Goal: Navigation & Orientation: Find specific page/section

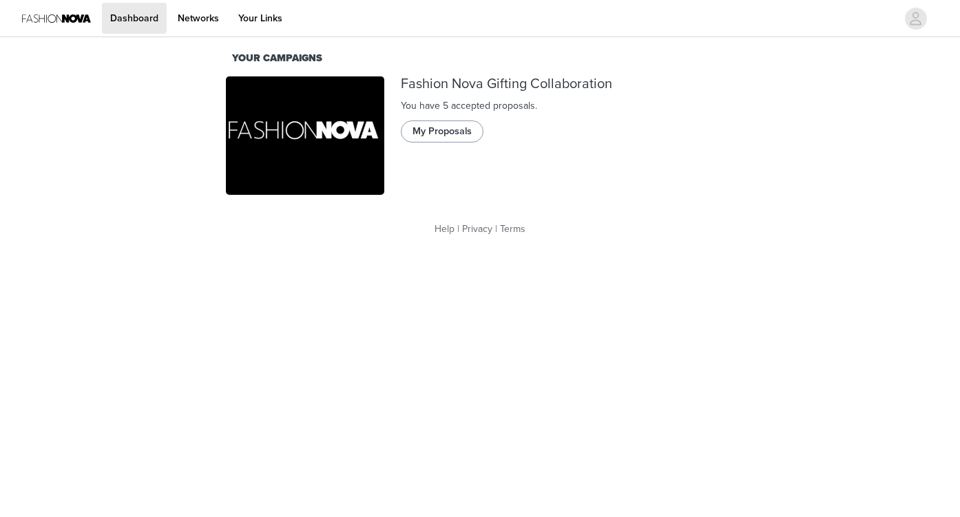
click at [469, 129] on button "My Proposals" at bounding box center [442, 131] width 83 height 22
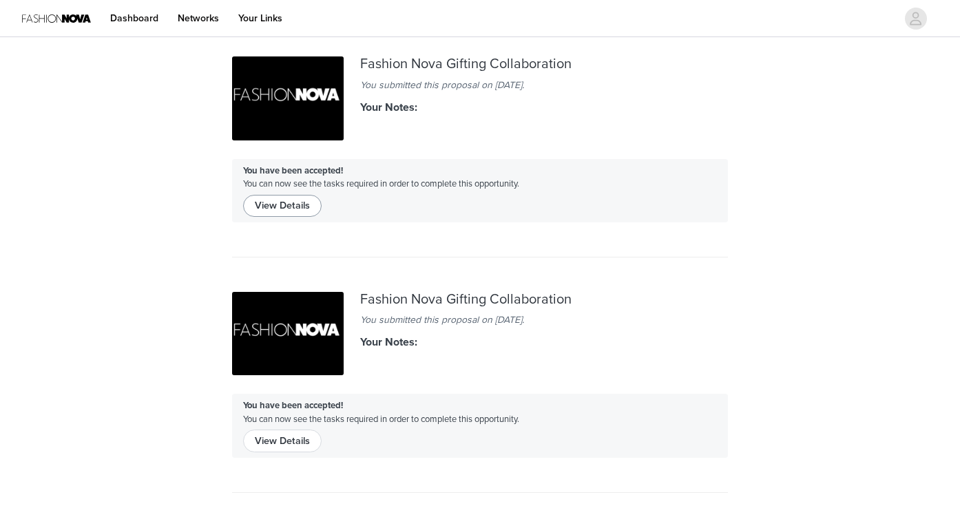
click at [305, 200] on button "View Details" at bounding box center [282, 206] width 78 height 22
click at [158, 20] on link "Dashboard" at bounding box center [134, 18] width 65 height 31
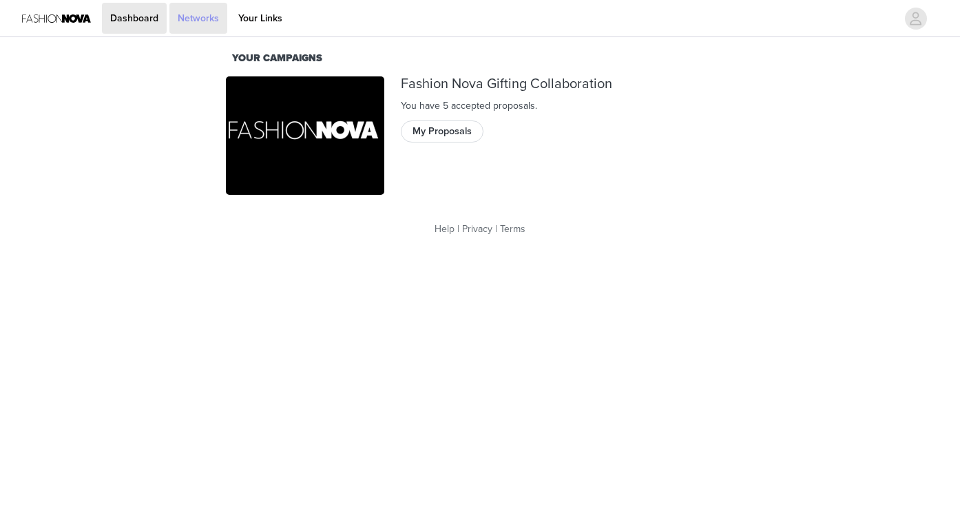
click at [211, 19] on link "Networks" at bounding box center [198, 18] width 58 height 31
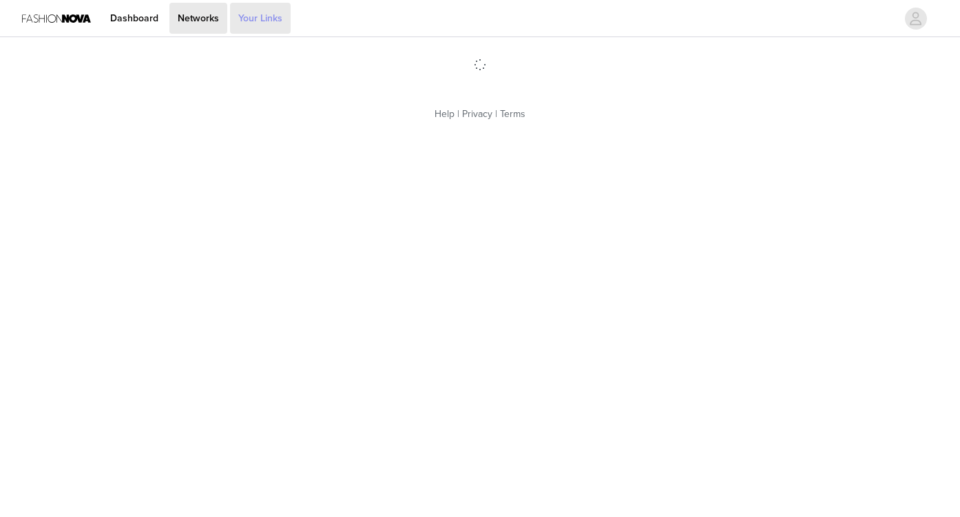
click at [275, 21] on link "Your Links" at bounding box center [260, 18] width 61 height 31
select select "12"
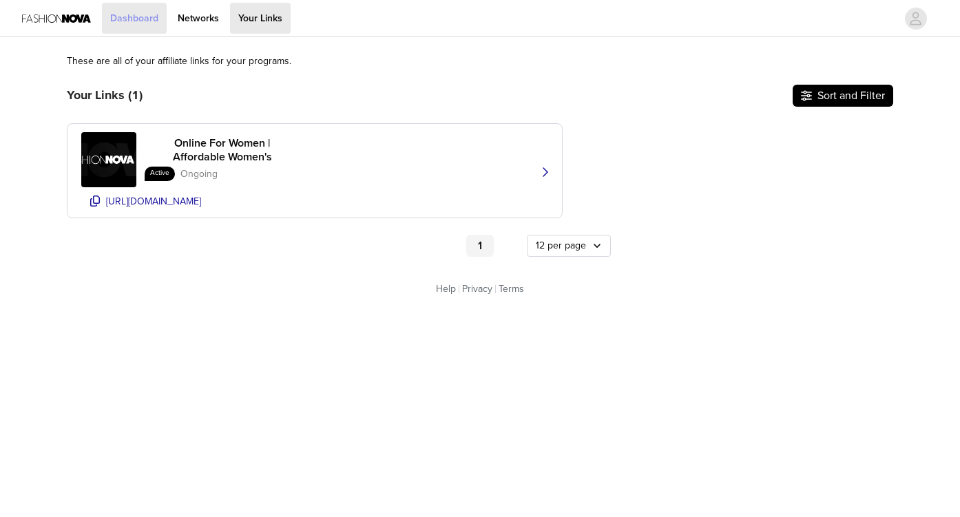
click at [138, 12] on link "Dashboard" at bounding box center [134, 18] width 65 height 31
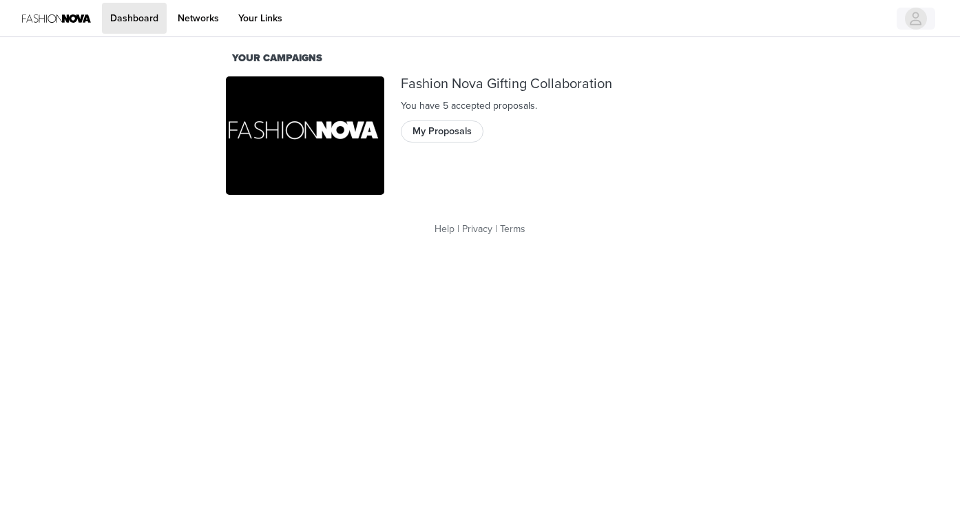
click at [922, 21] on span "button" at bounding box center [916, 19] width 22 height 22
